Goal: Transaction & Acquisition: Purchase product/service

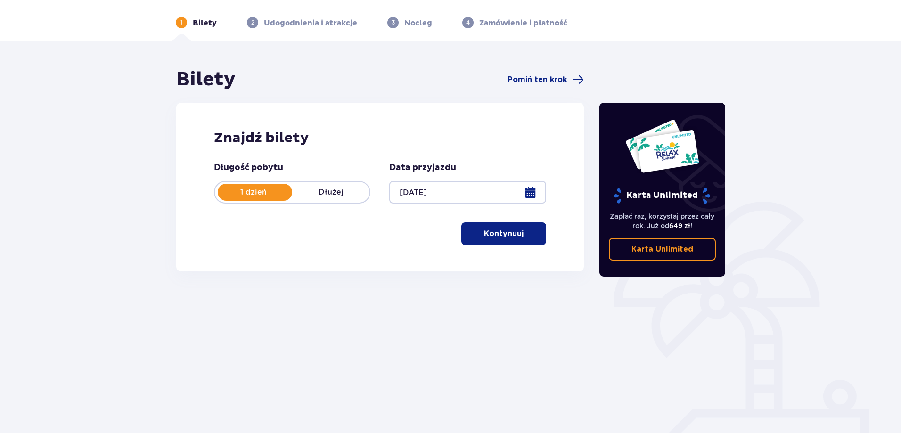
scroll to position [47, 0]
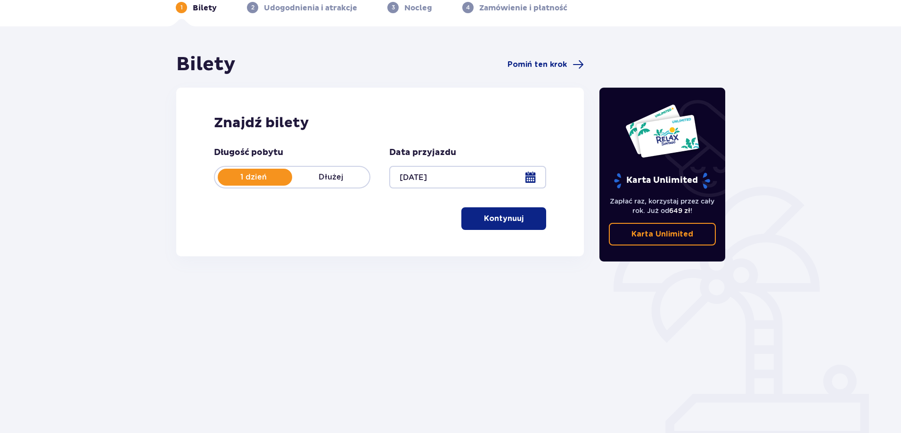
click at [514, 230] on button "Kontynuuj" at bounding box center [503, 218] width 85 height 23
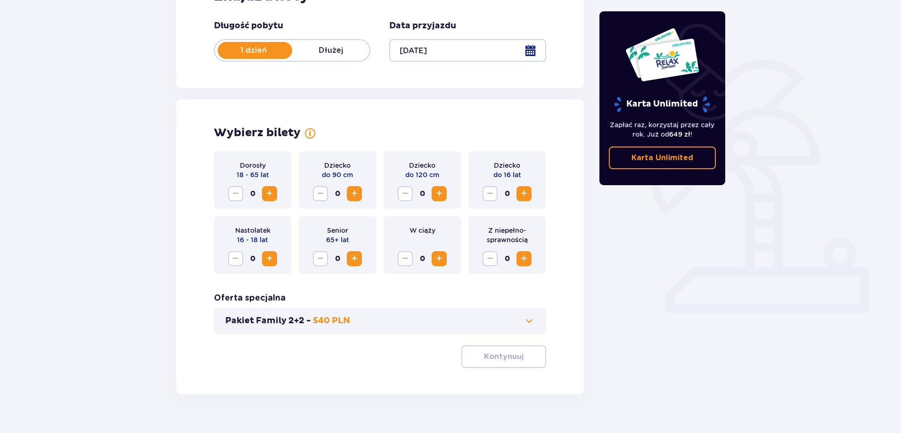
scroll to position [192, 0]
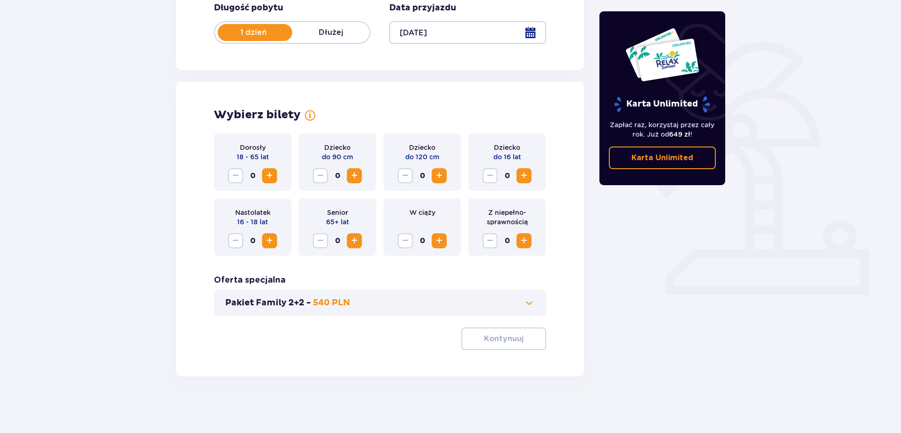
click at [269, 180] on span "Increase" at bounding box center [269, 175] width 11 height 11
click at [493, 335] on p "Kontynuuj" at bounding box center [504, 339] width 40 height 10
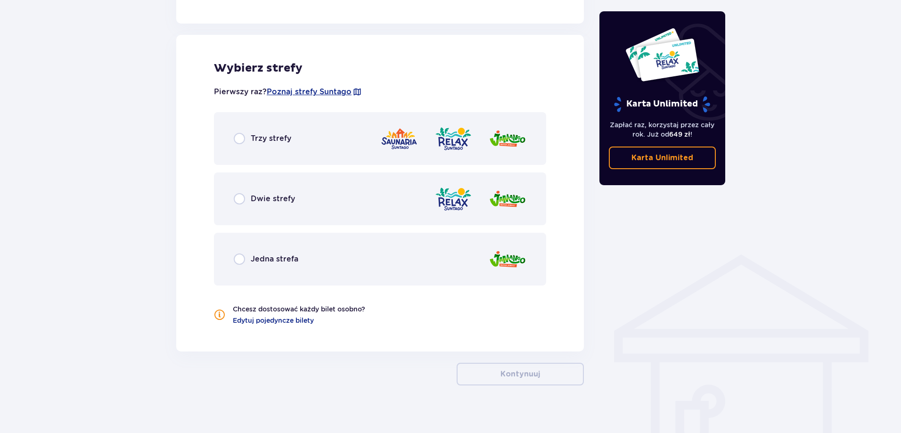
scroll to position [520, 0]
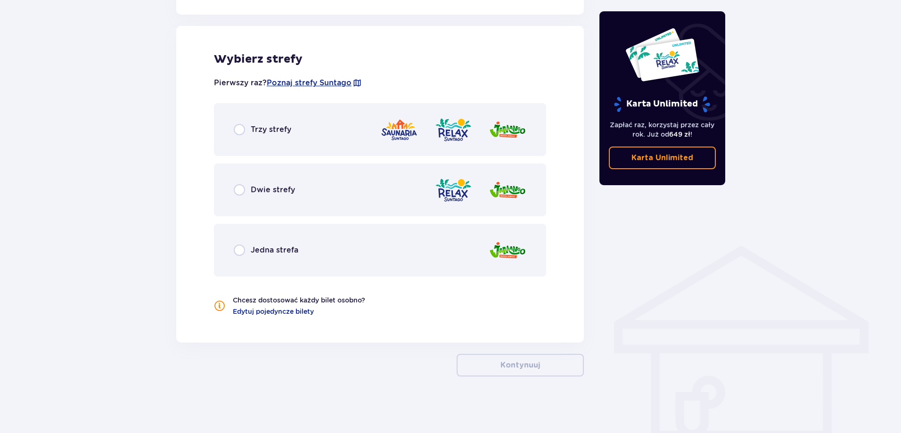
click at [246, 193] on div "Dwie strefy" at bounding box center [264, 189] width 61 height 11
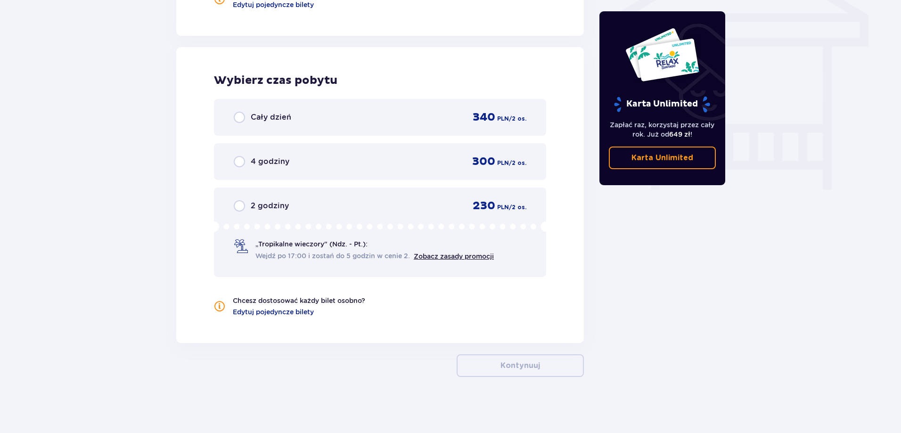
scroll to position [827, 0]
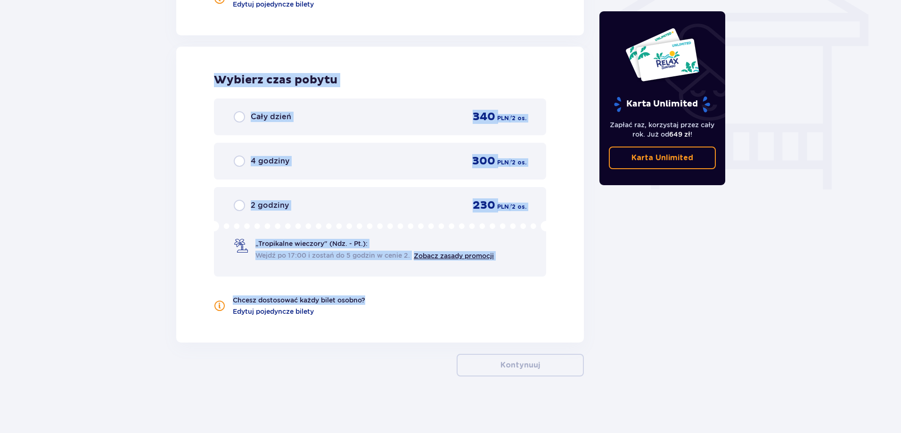
drag, startPoint x: 214, startPoint y: 72, endPoint x: 534, endPoint y: 336, distance: 414.1
click at [534, 336] on div "Wybierz czas pobytu Cały dzień 340 PLN / 2 os. 4 godziny 300 PLN / 2 os. 2 godz…" at bounding box center [380, 195] width 408 height 296
drag, startPoint x: 534, startPoint y: 336, endPoint x: 199, endPoint y: 82, distance: 420.5
click at [199, 82] on div "Wybierz czas pobytu Cały dzień 340 PLN / 2 os. 4 godziny 300 PLN / 2 os. 2 godz…" at bounding box center [380, 195] width 408 height 296
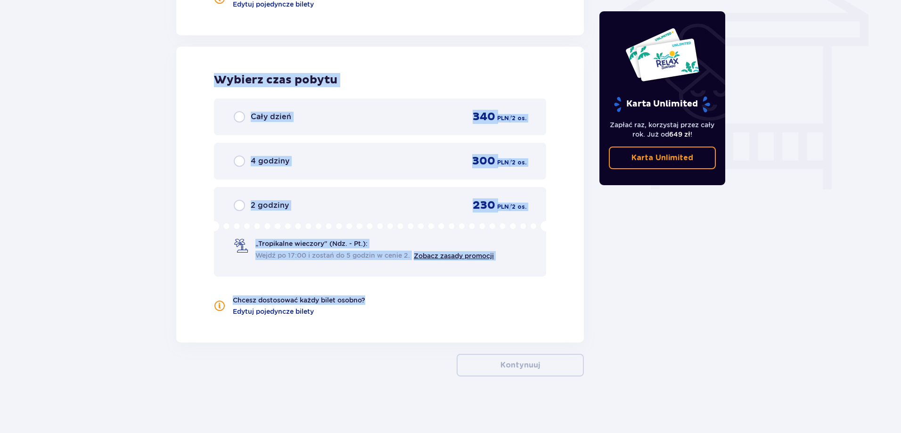
click at [199, 82] on div "Wybierz czas pobytu Cały dzień 340 PLN / 2 os. 4 godziny 300 PLN / 2 os. 2 godz…" at bounding box center [380, 195] width 408 height 296
